Goal: Information Seeking & Learning: Find specific page/section

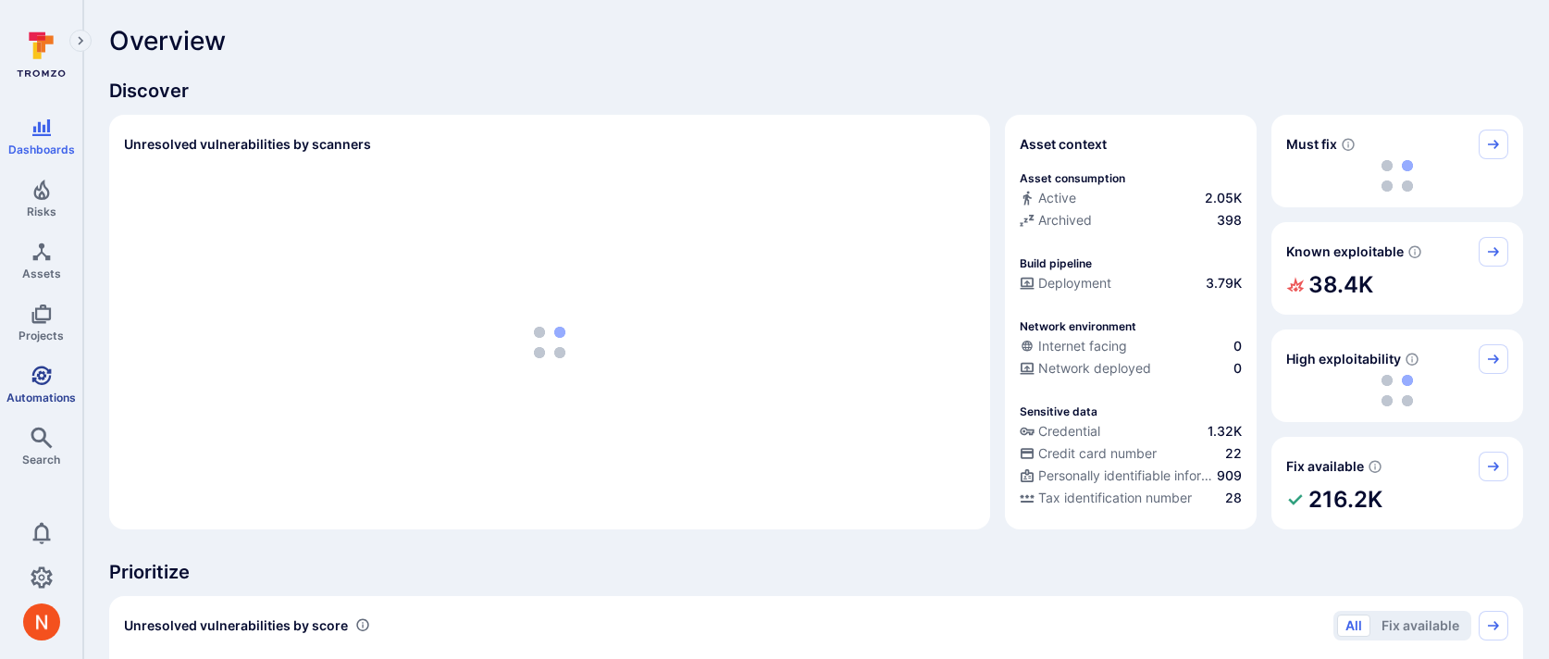
click at [46, 385] on link "Automations" at bounding box center [41, 384] width 82 height 55
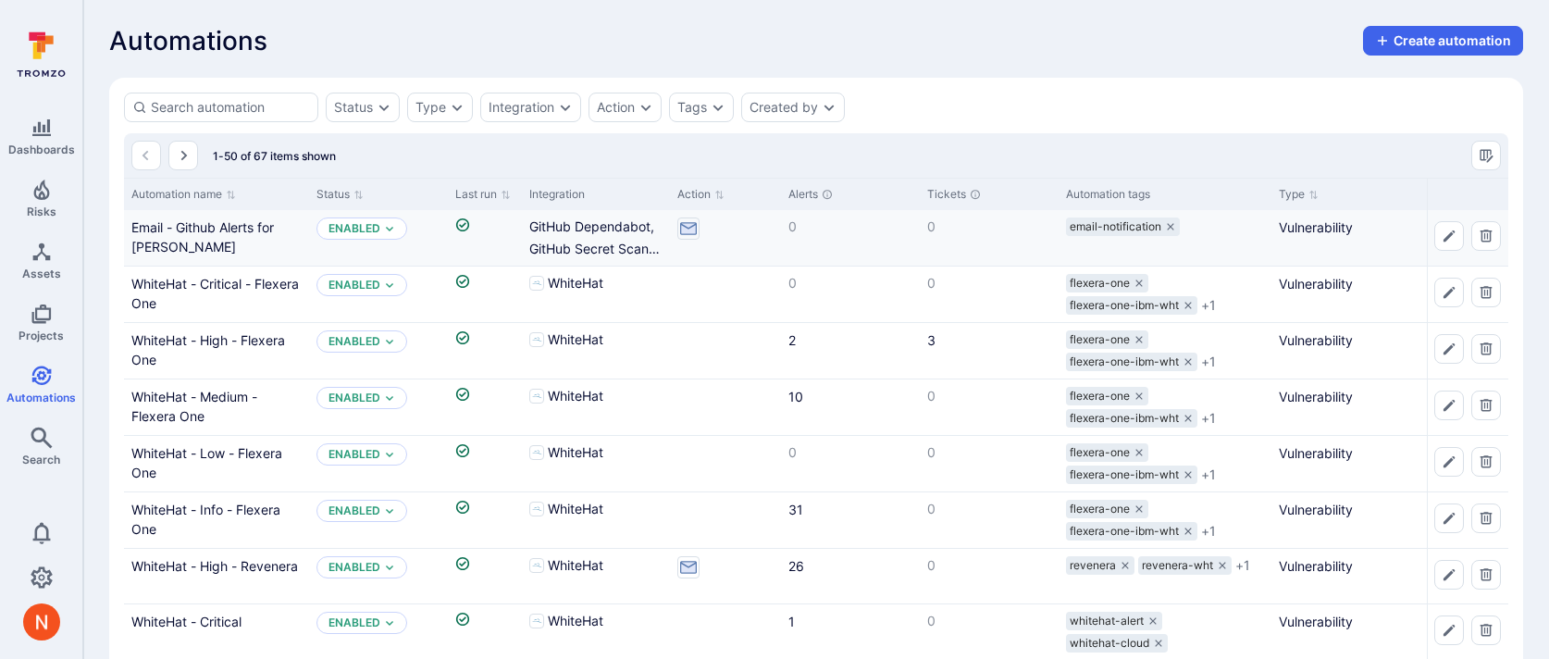
click at [237, 255] on div "Email - Github Alerts for Matt Merhar" at bounding box center [216, 236] width 170 height 39
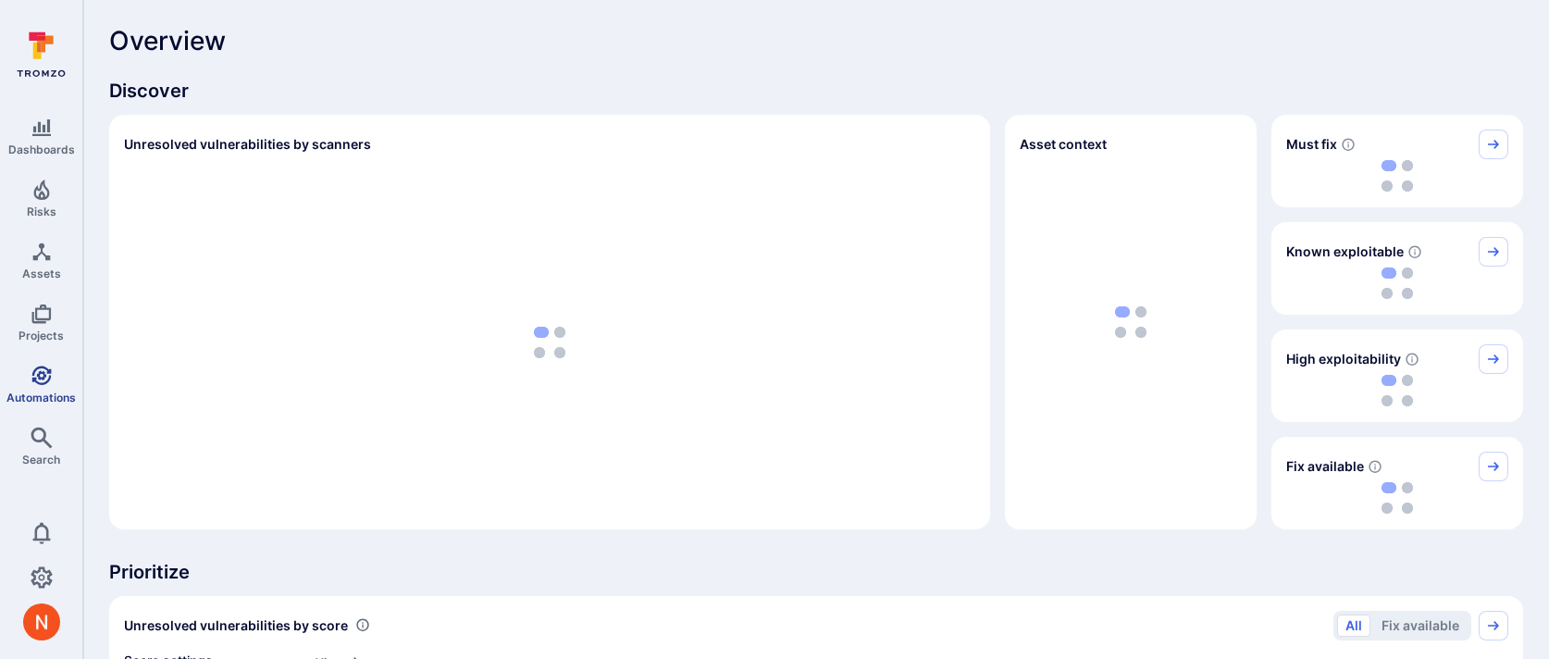
click at [40, 371] on icon "Automations" at bounding box center [40, 375] width 19 height 19
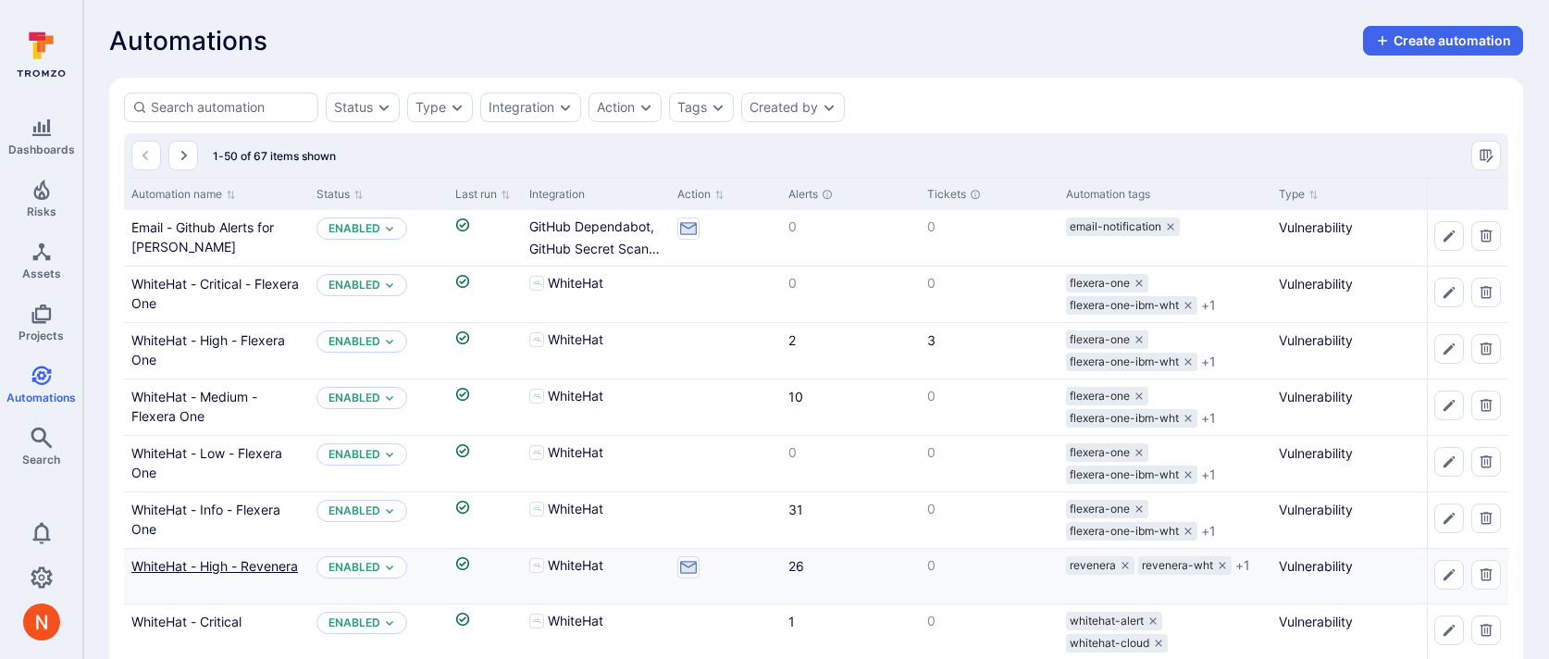
click at [189, 561] on link "WhiteHat - High - Revenera" at bounding box center [214, 566] width 167 height 16
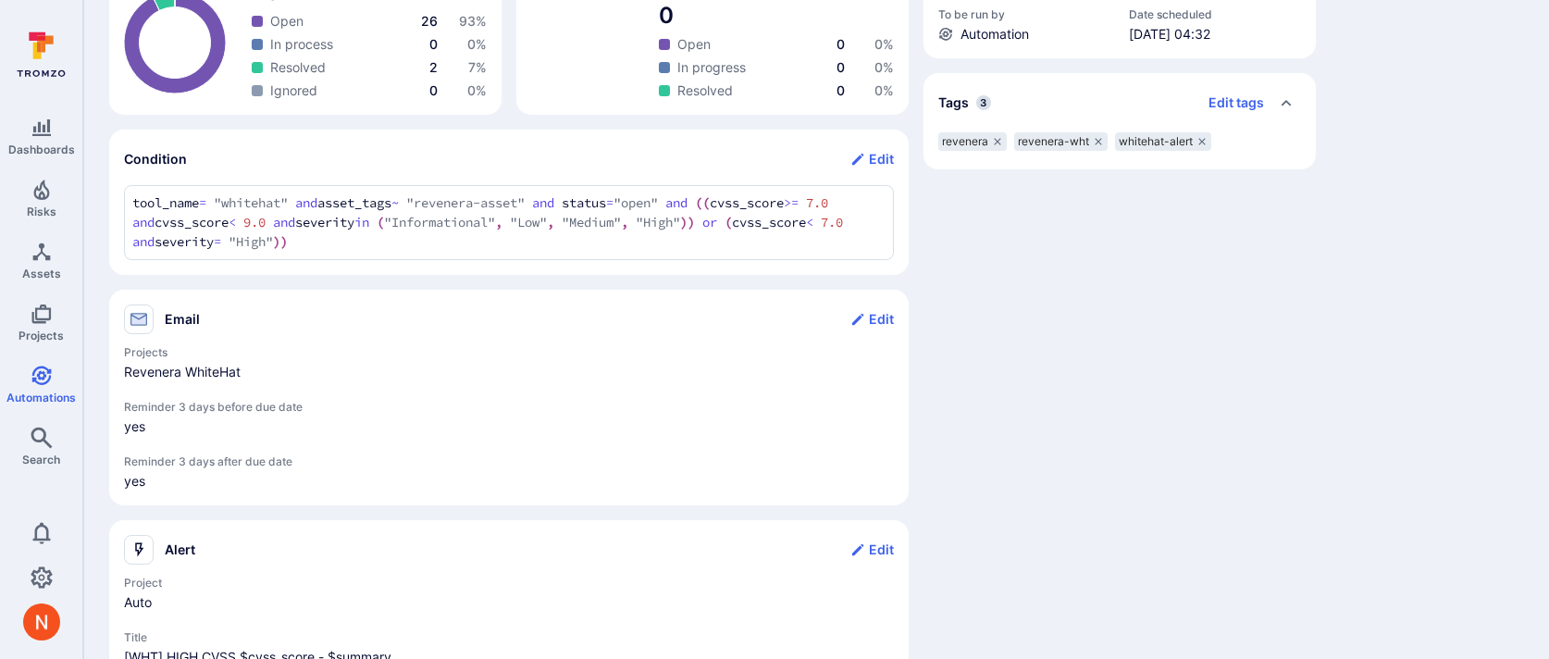
scroll to position [628, 0]
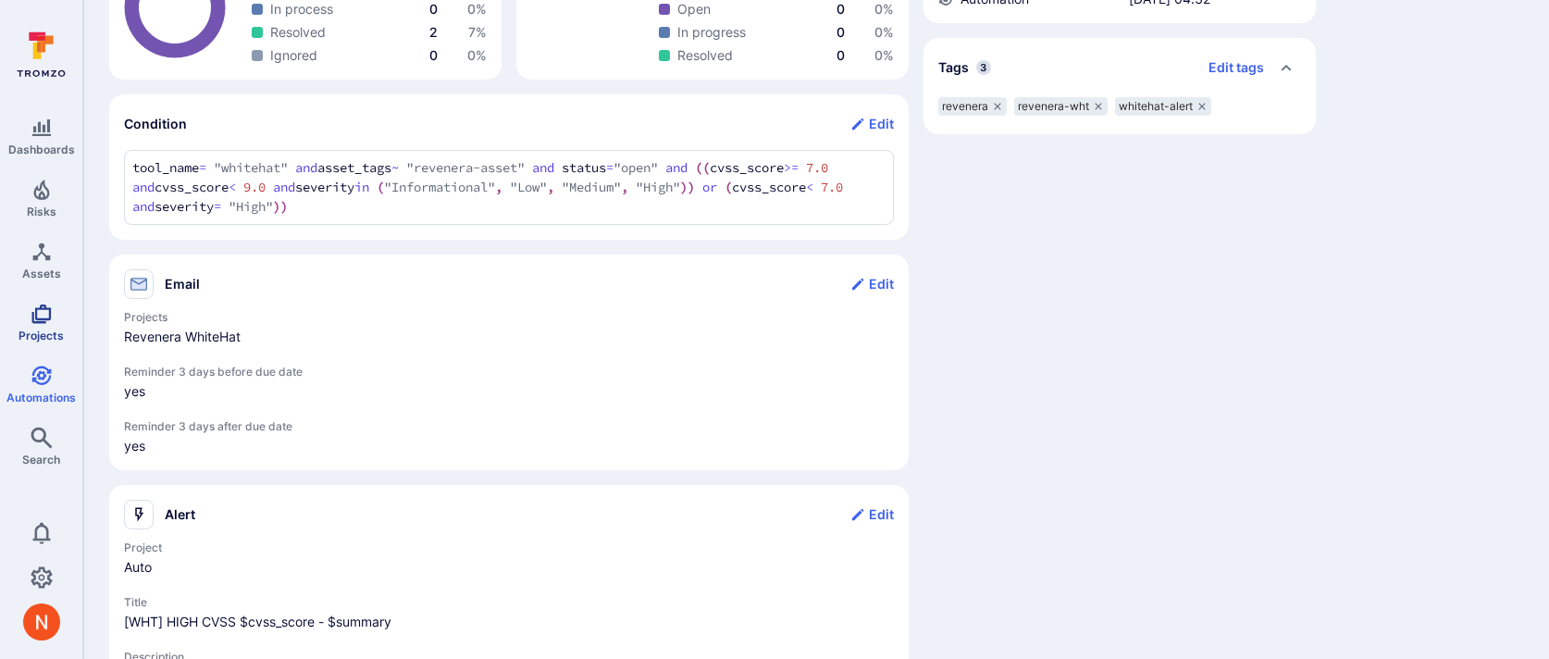
click at [28, 329] on span "Projects" at bounding box center [41, 336] width 45 height 14
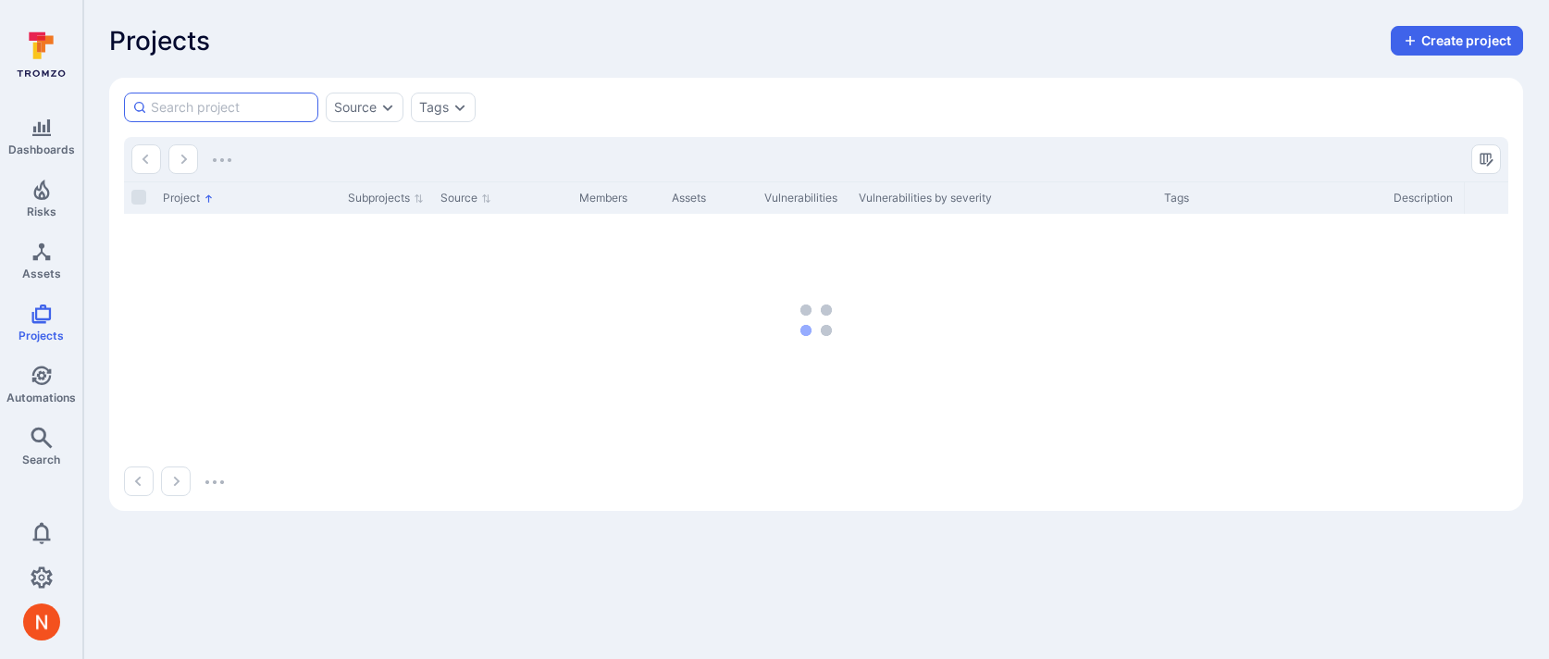
click at [235, 114] on input at bounding box center [230, 107] width 159 height 19
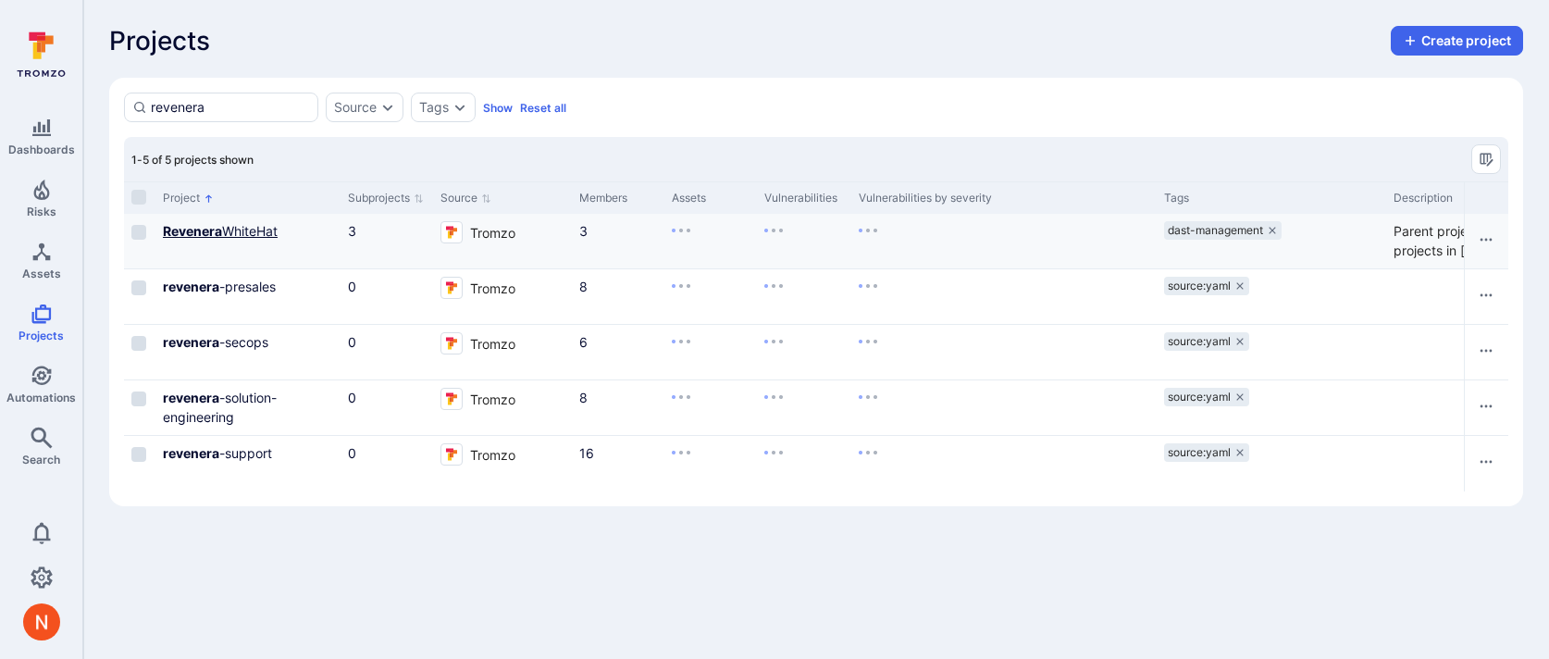
type input "revenera"
click at [208, 226] on b "Revenera" at bounding box center [192, 231] width 59 height 16
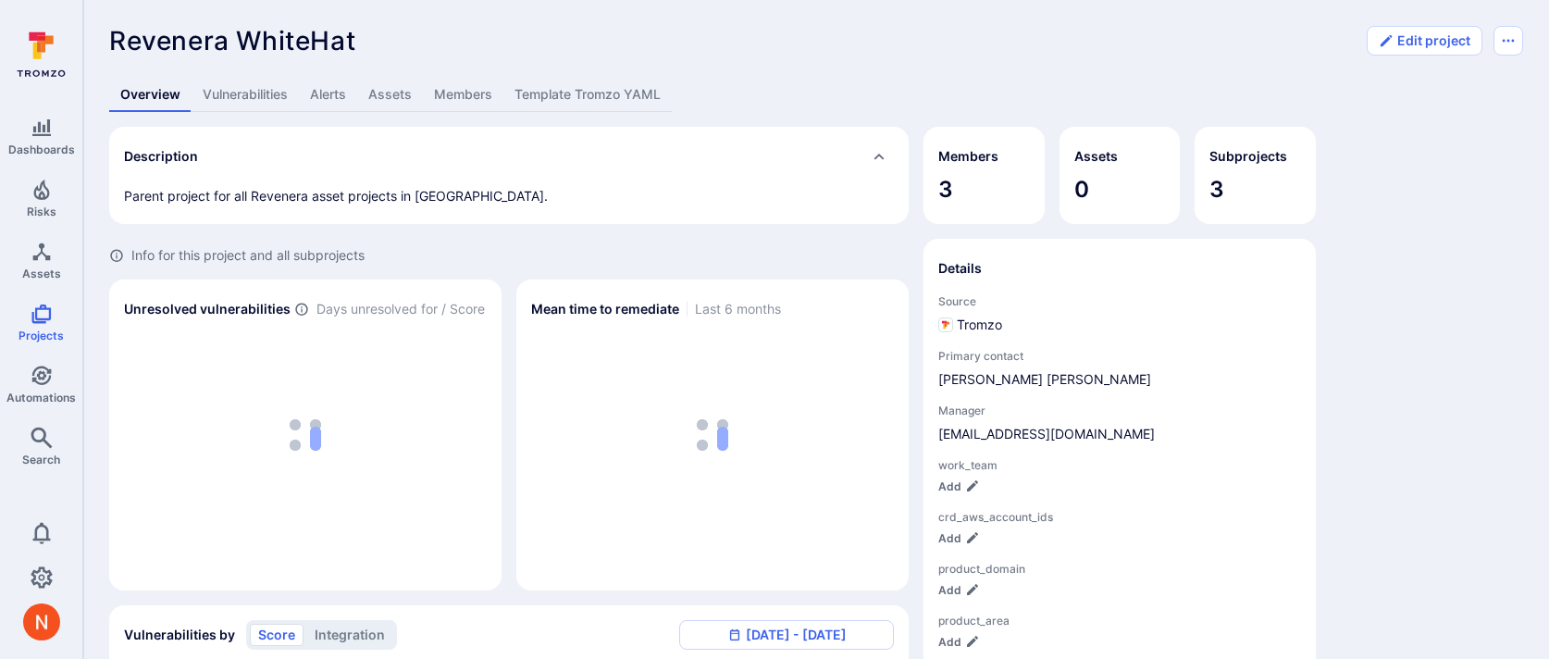
click at [449, 86] on link "Members" at bounding box center [463, 95] width 81 height 34
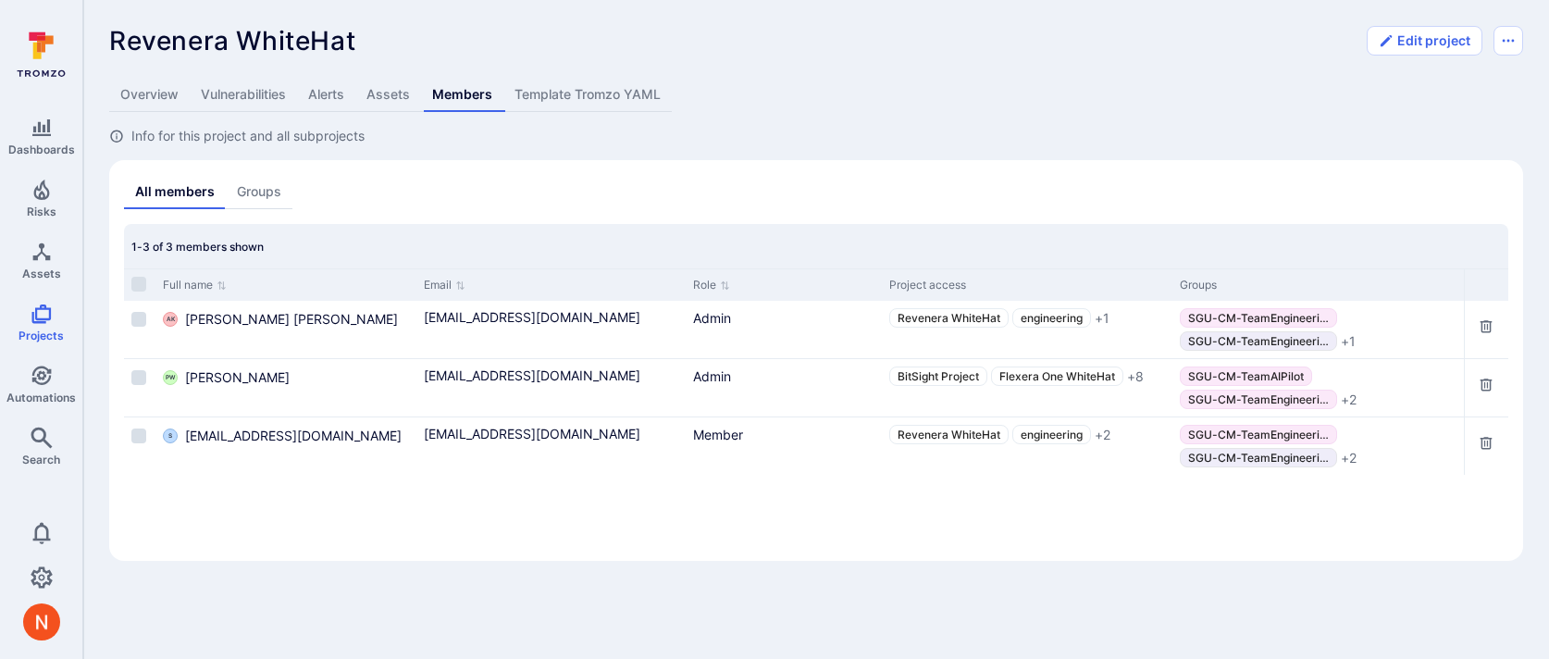
click at [1029, 168] on section "All members Groups 1-3 of 3 members shown Full name Email Role Project access G…" at bounding box center [816, 360] width 1414 height 401
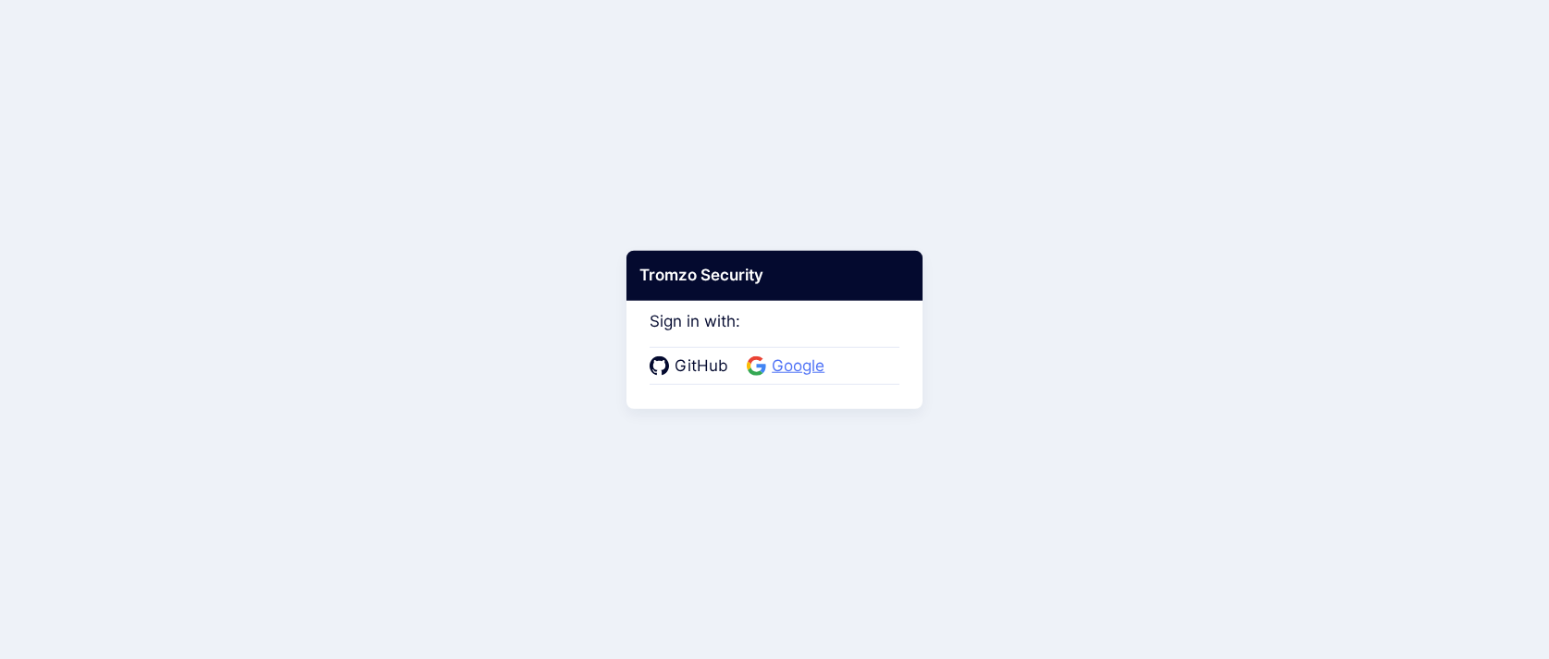
click at [772, 360] on span "Google" at bounding box center [798, 366] width 64 height 24
